Goal: Task Accomplishment & Management: Use online tool/utility

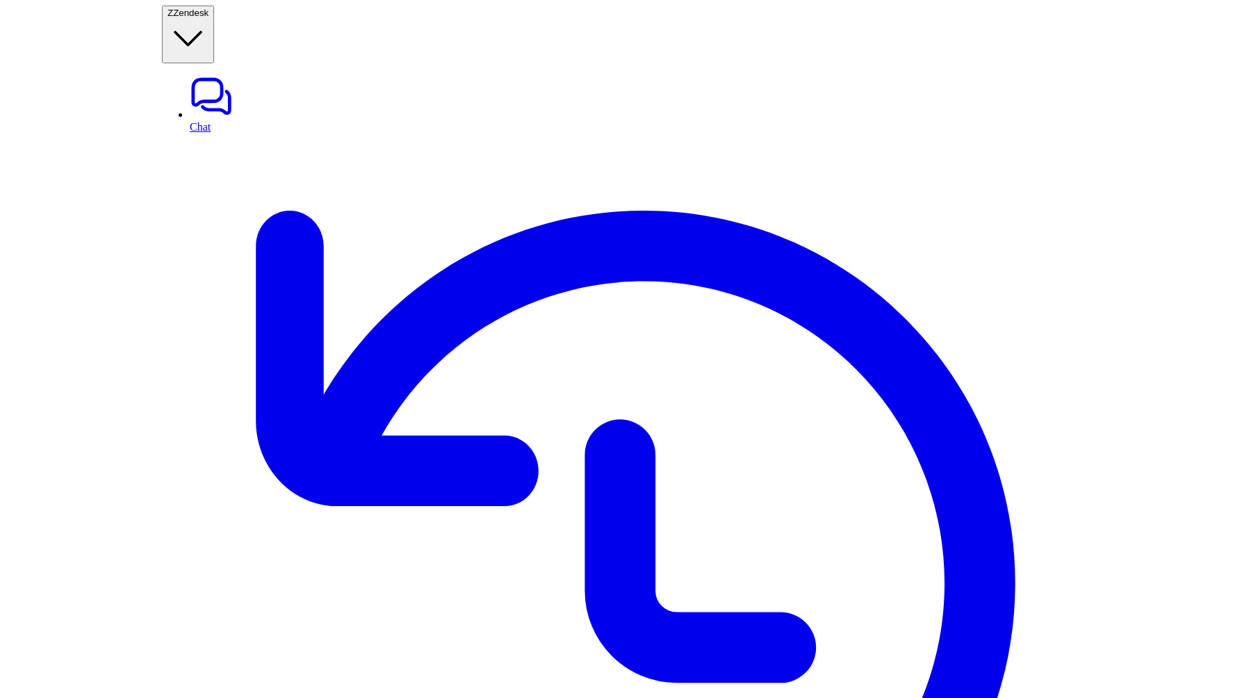
scroll to position [97, 0]
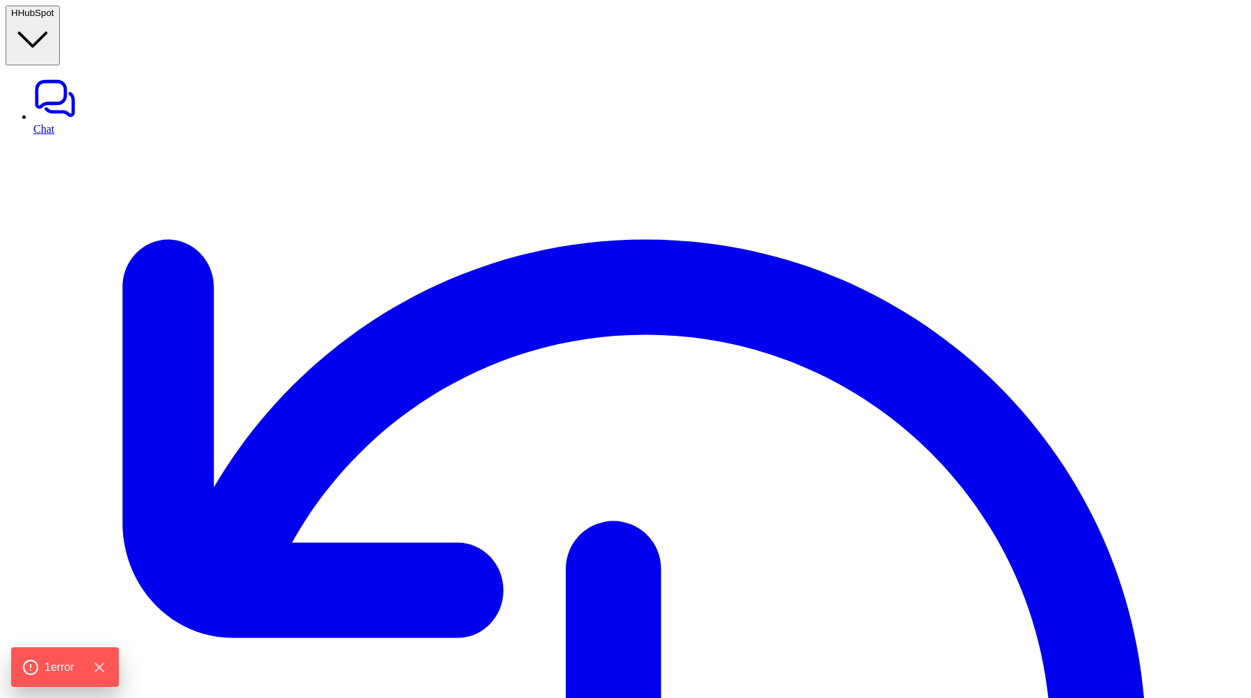
type textarea "**********"
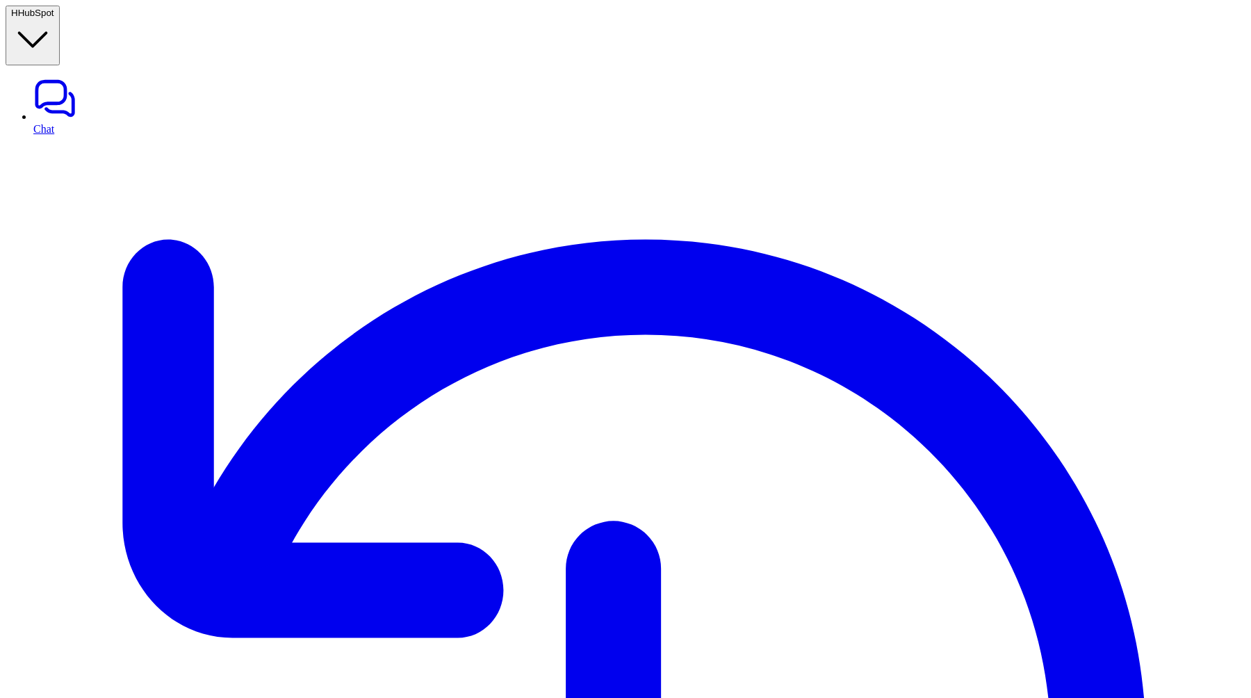
click at [60, 13] on button "H HubSpot" at bounding box center [33, 36] width 54 height 60
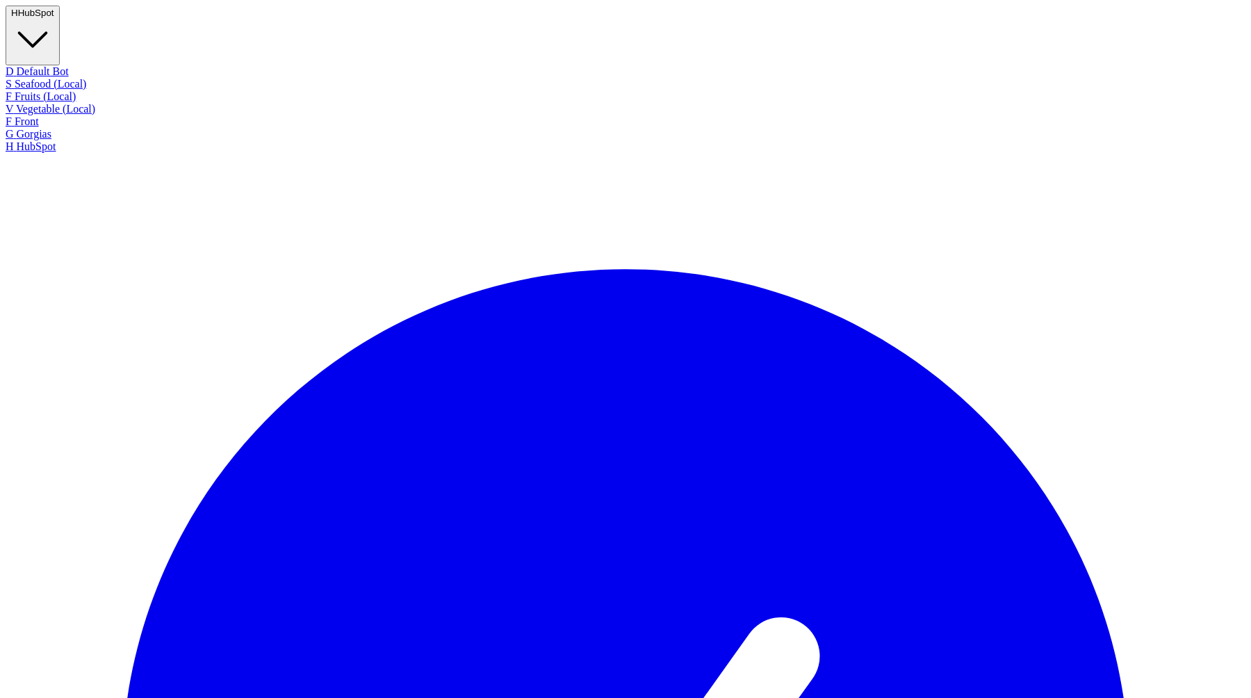
click at [60, 13] on button "H HubSpot" at bounding box center [33, 36] width 54 height 60
